Goal: Transaction & Acquisition: Purchase product/service

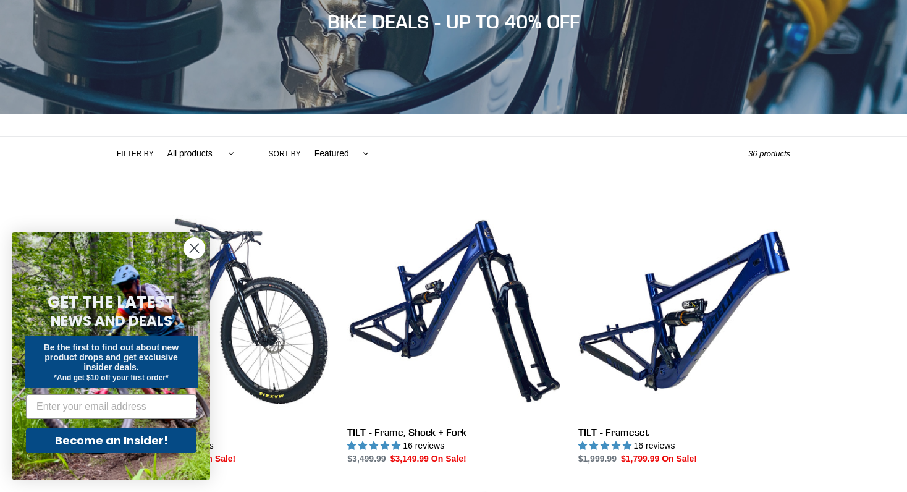
scroll to position [173, 0]
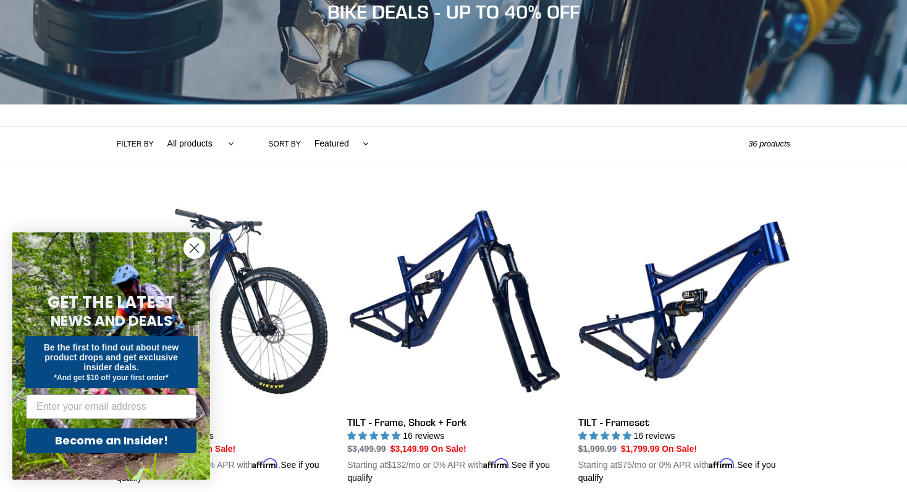
click at [194, 253] on circle "Close dialog" at bounding box center [194, 248] width 20 height 20
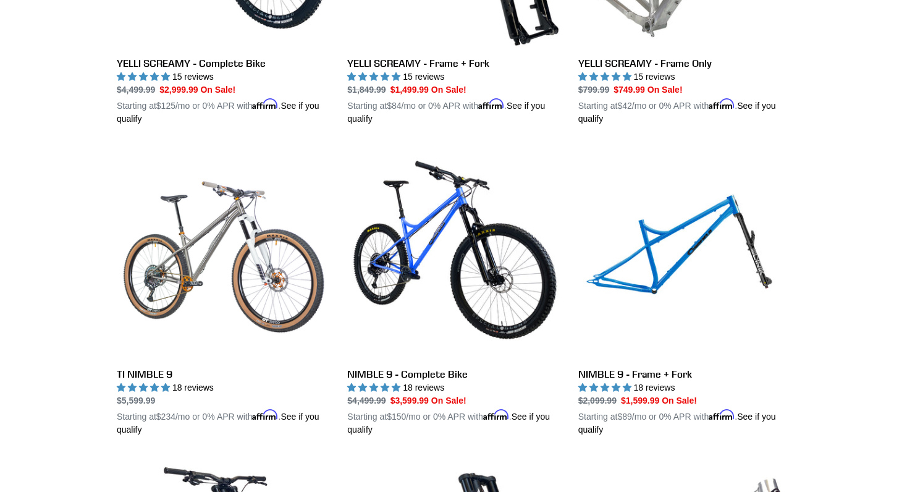
scroll to position [1154, 0]
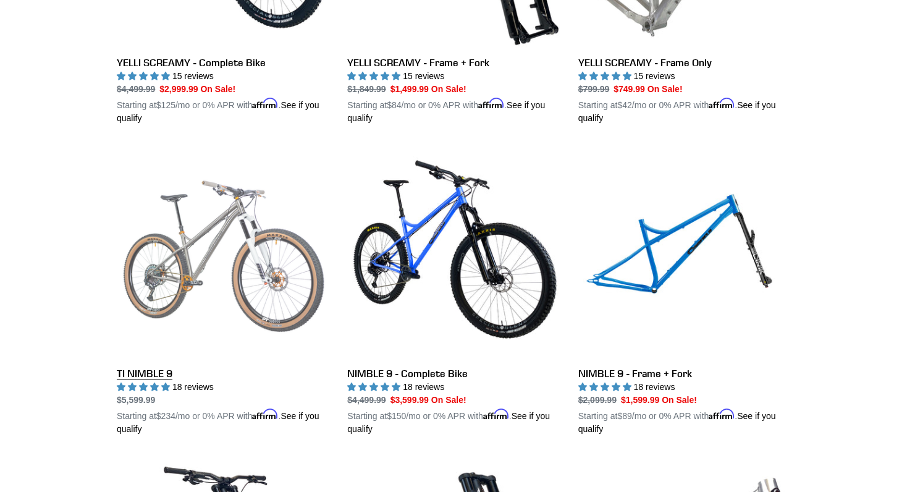
click at [200, 236] on link "TI NIMBLE 9" at bounding box center [223, 290] width 212 height 289
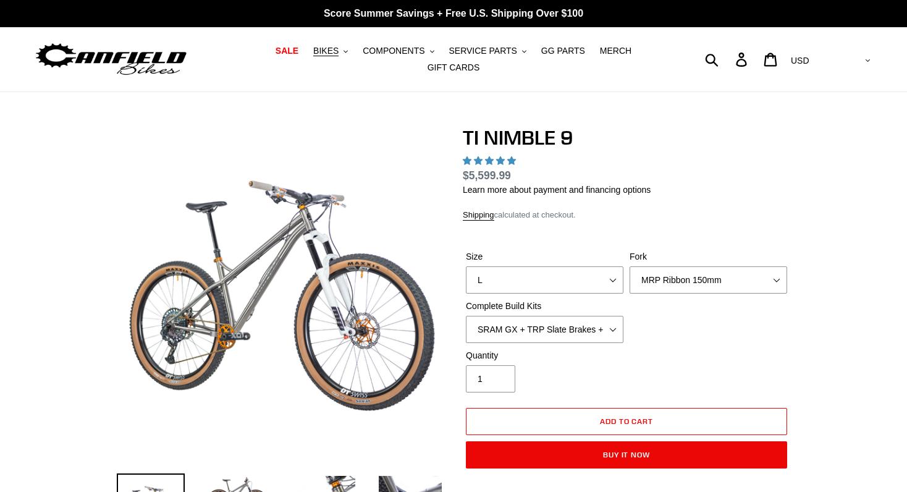
select select "highest-rating"
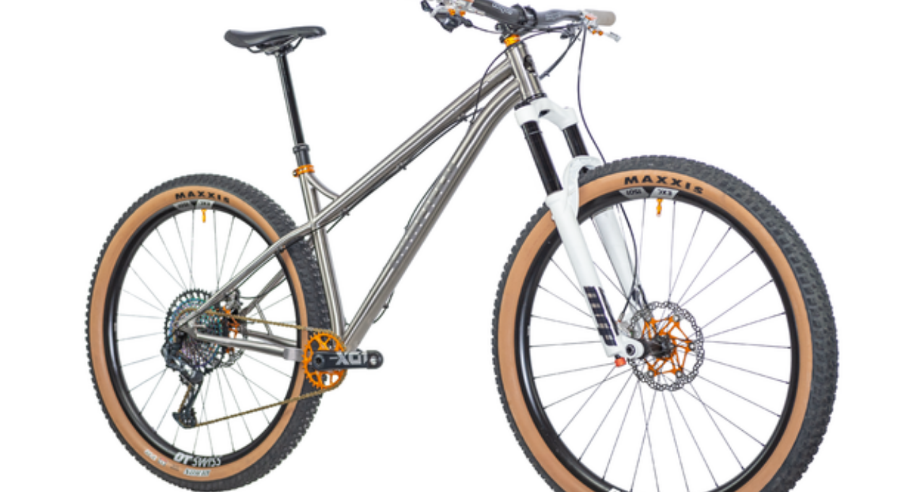
click at [175, 286] on img at bounding box center [487, 496] width 741 height 741
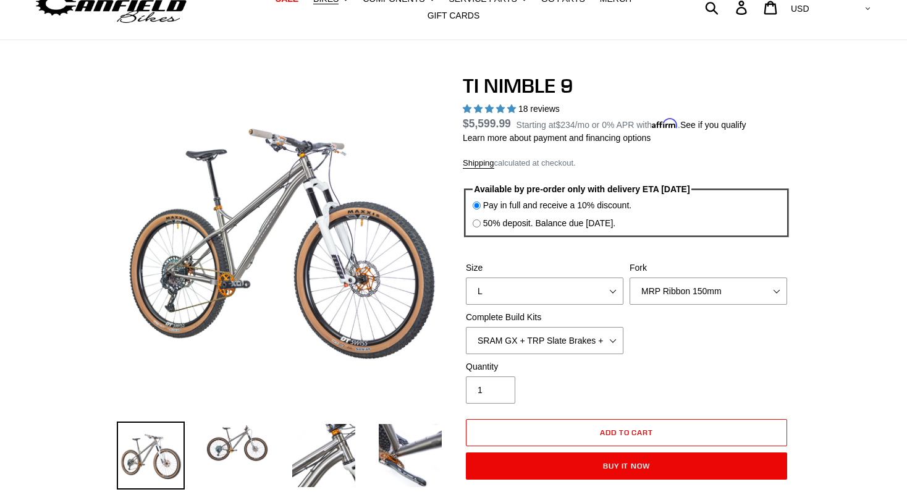
scroll to position [56, 0]
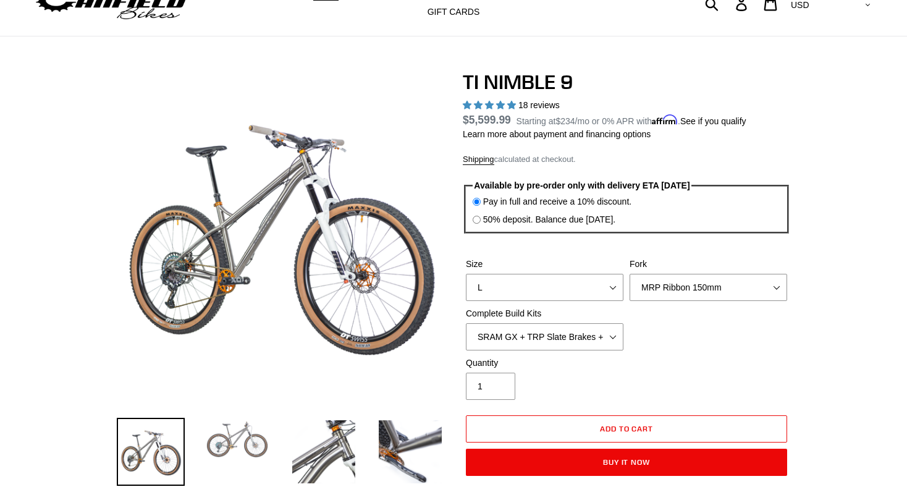
click at [237, 425] on img at bounding box center [237, 439] width 68 height 43
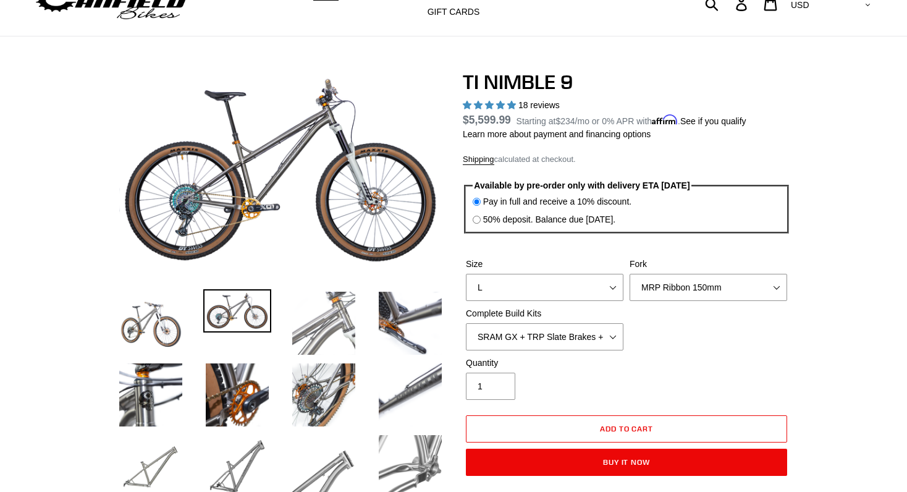
click at [318, 326] on img at bounding box center [324, 323] width 68 height 68
